Goal: Navigation & Orientation: Find specific page/section

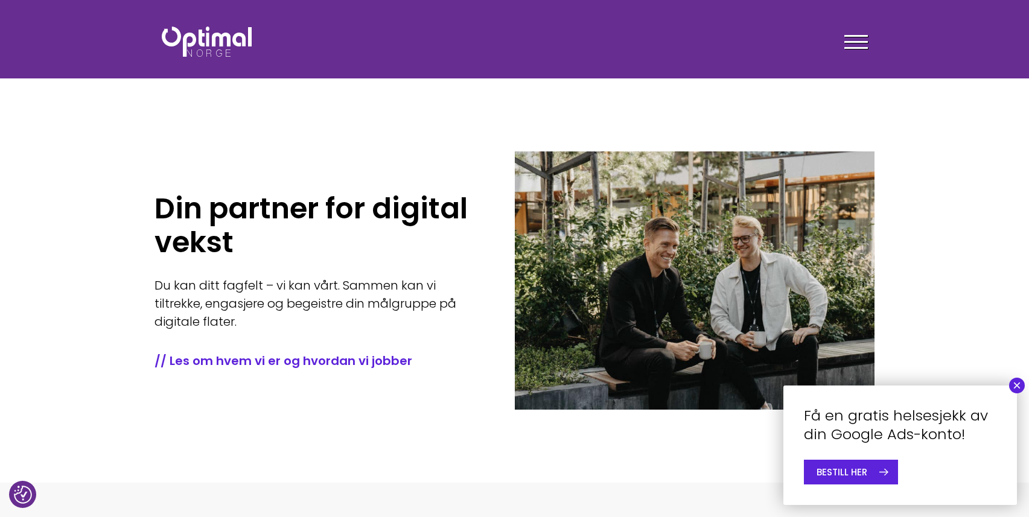
click at [851, 379] on button "×" at bounding box center [1017, 386] width 16 height 16
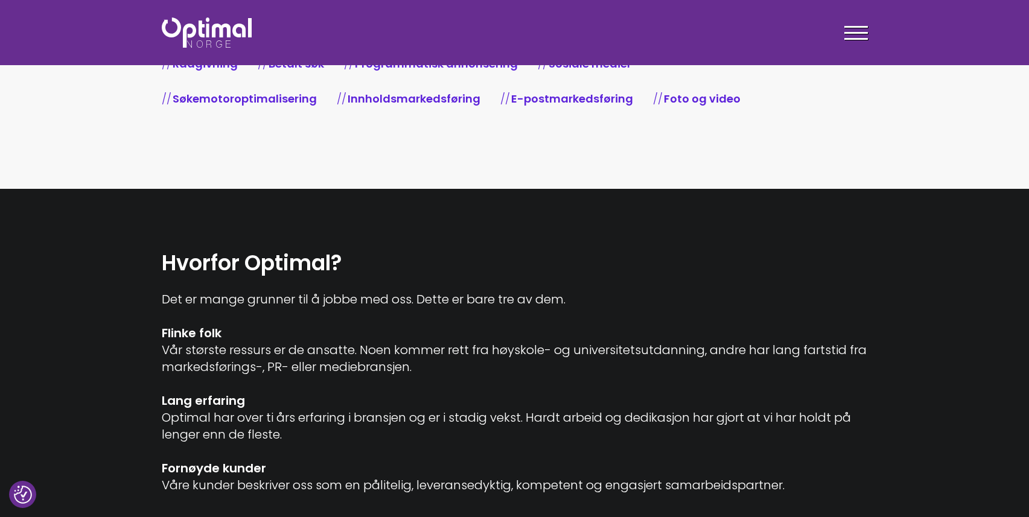
scroll to position [449, 0]
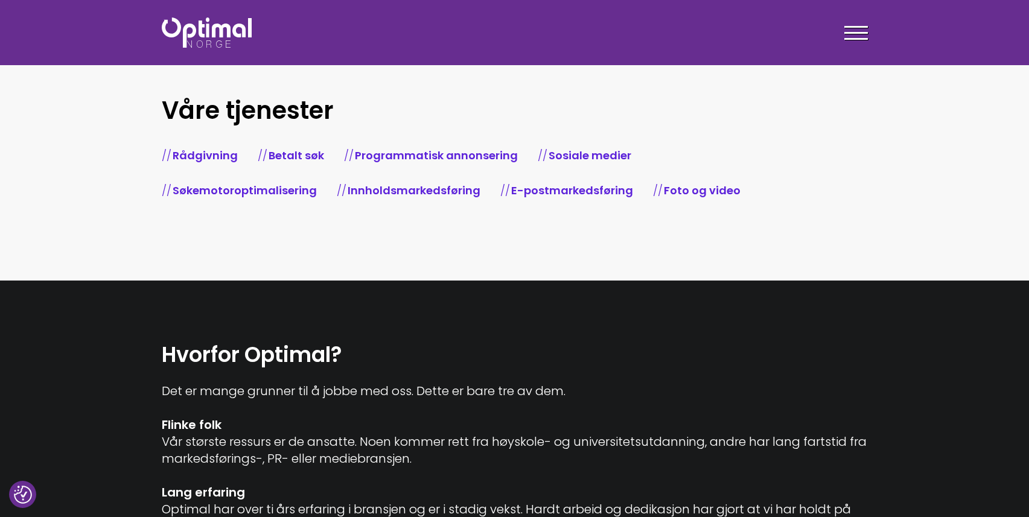
click at [702, 199] on li "Foto og video" at bounding box center [706, 190] width 107 height 35
click at [702, 191] on link "Foto og video" at bounding box center [702, 190] width 77 height 15
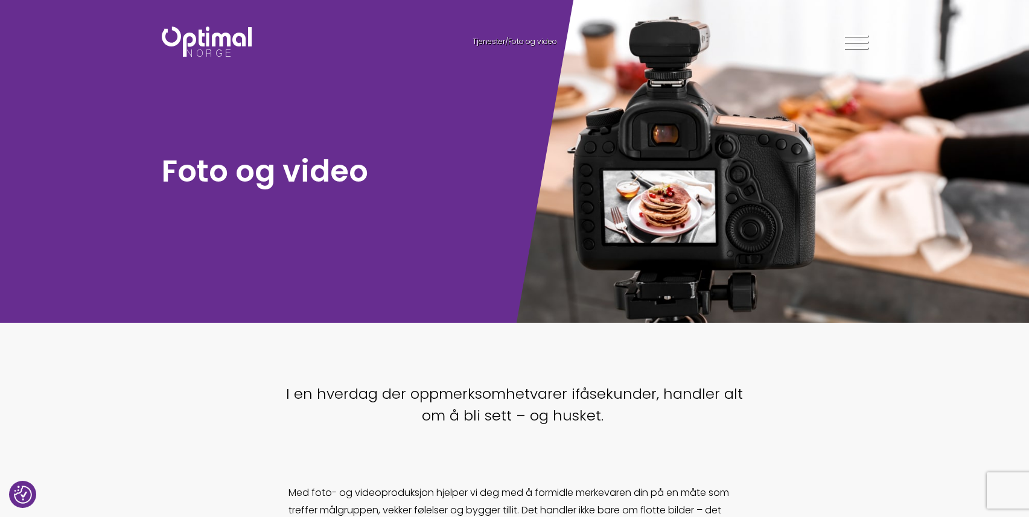
click at [195, 34] on img at bounding box center [207, 42] width 90 height 30
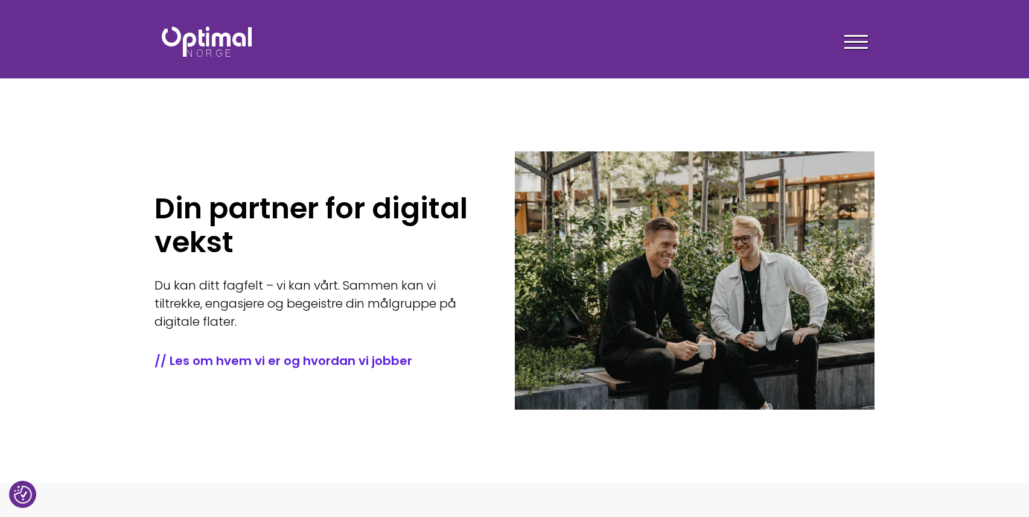
click at [859, 40] on div at bounding box center [857, 44] width 24 height 30
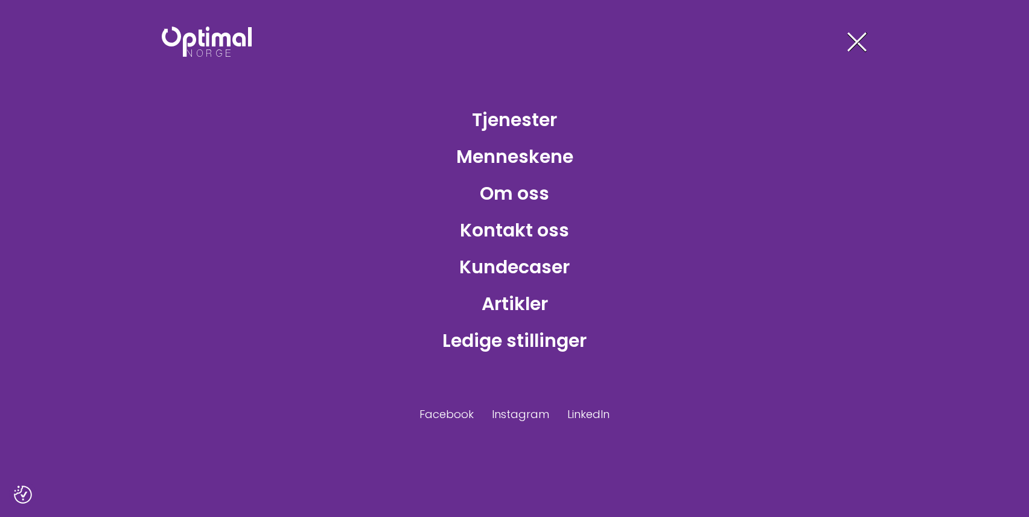
click at [858, 40] on span at bounding box center [857, 42] width 19 height 19
